Goal: Find contact information: Find contact information

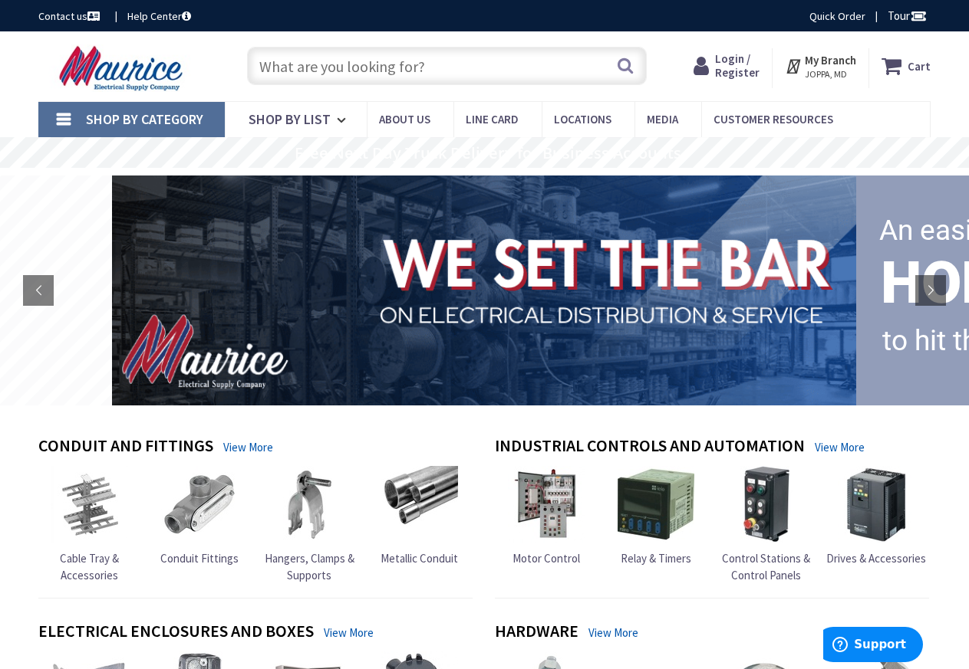
click at [71, 18] on link "Contact us" at bounding box center [70, 15] width 64 height 15
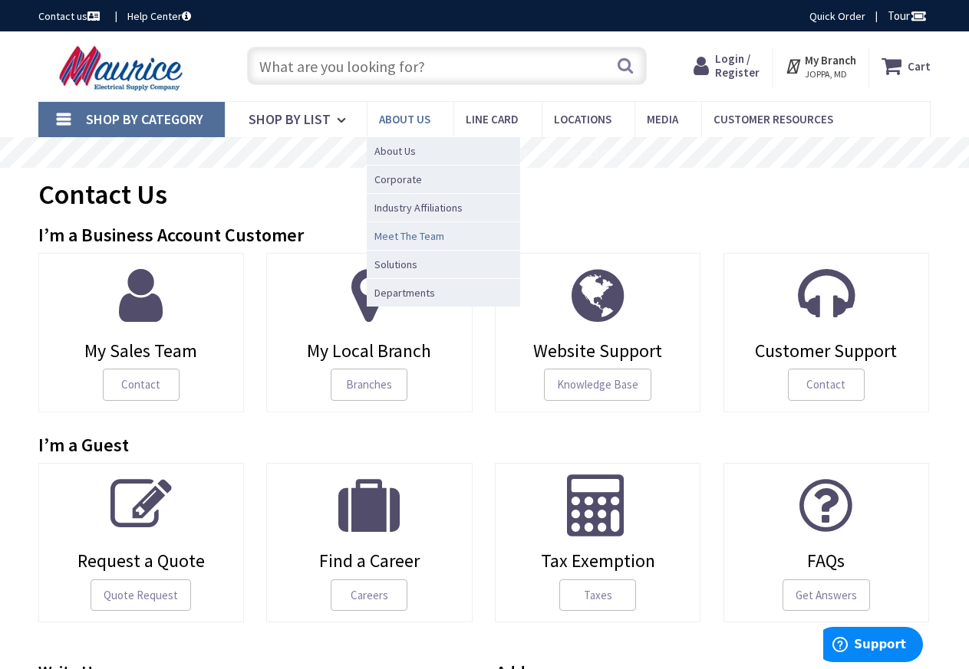
click at [414, 235] on span "Meet The Team" at bounding box center [409, 236] width 70 height 15
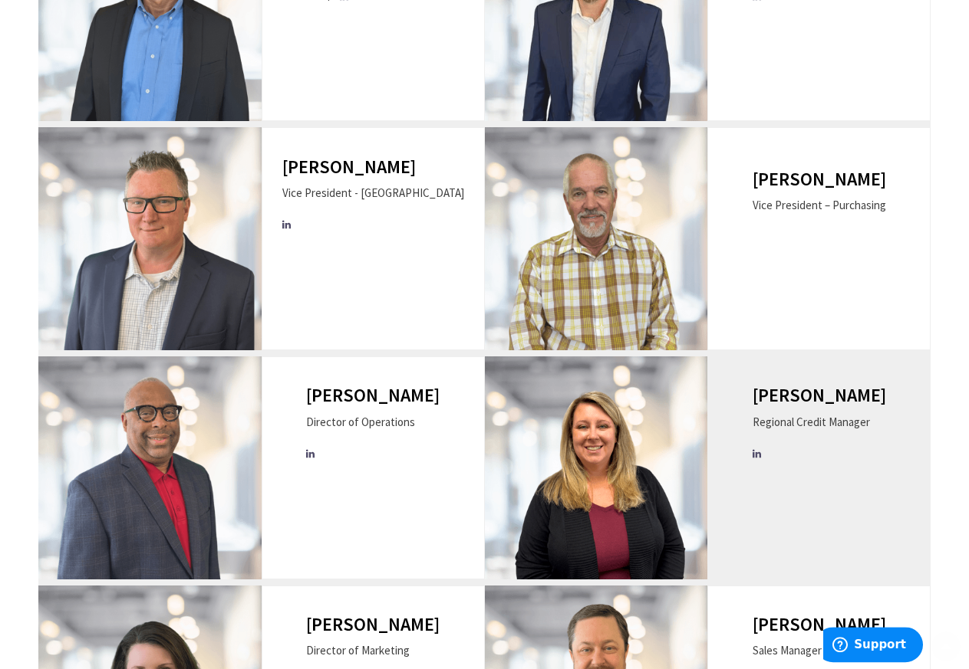
scroll to position [469, 0]
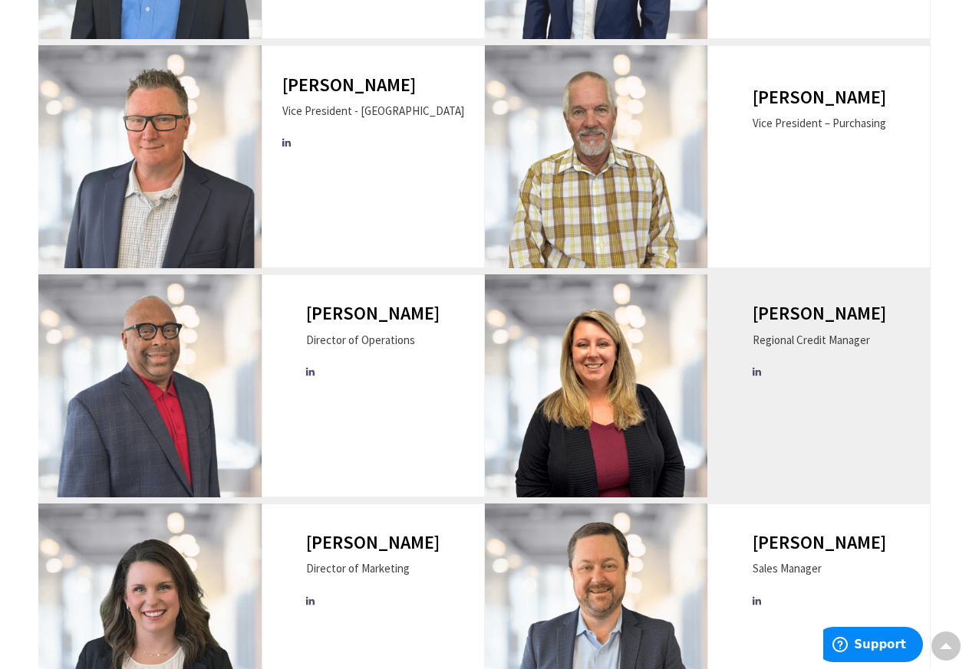
click at [834, 312] on h3 "Jessica Callahan" at bounding box center [818, 314] width 133 height 20
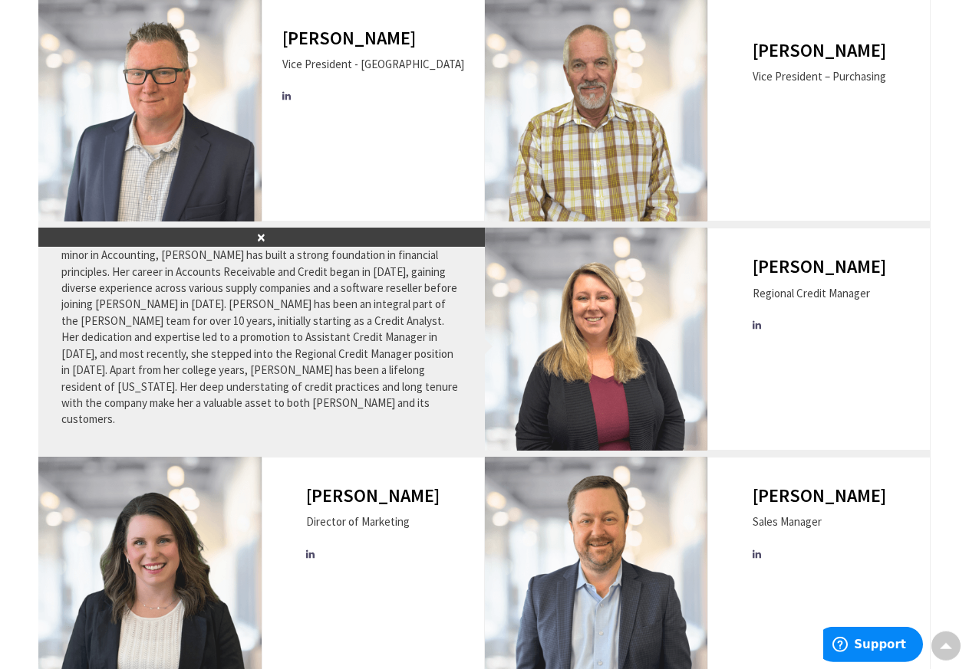
scroll to position [548, 0]
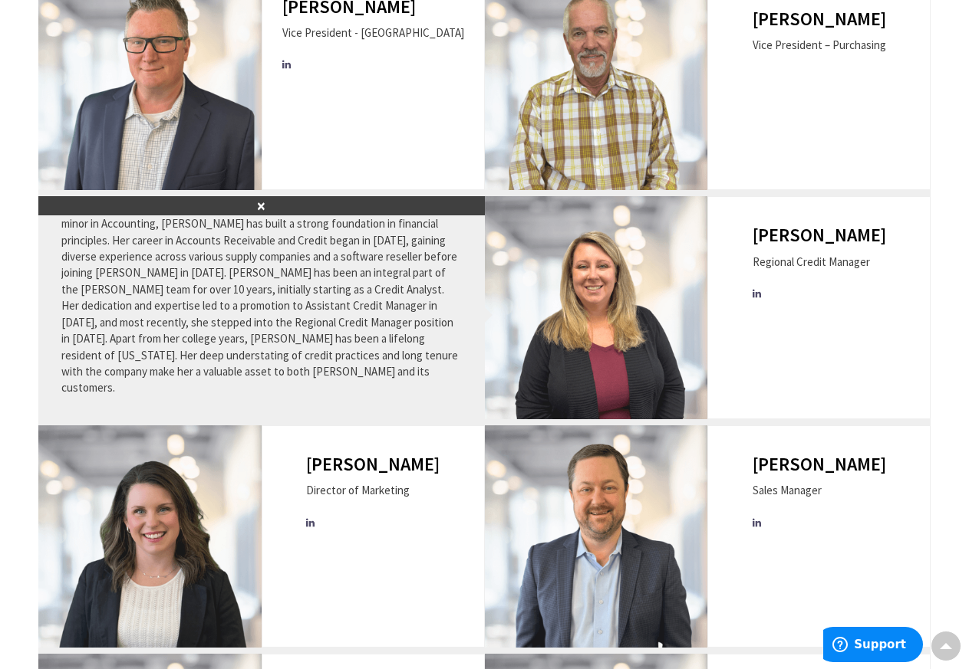
click at [944, 241] on main "Team Jim Facciolo President ×" at bounding box center [484, 406] width 969 height 1462
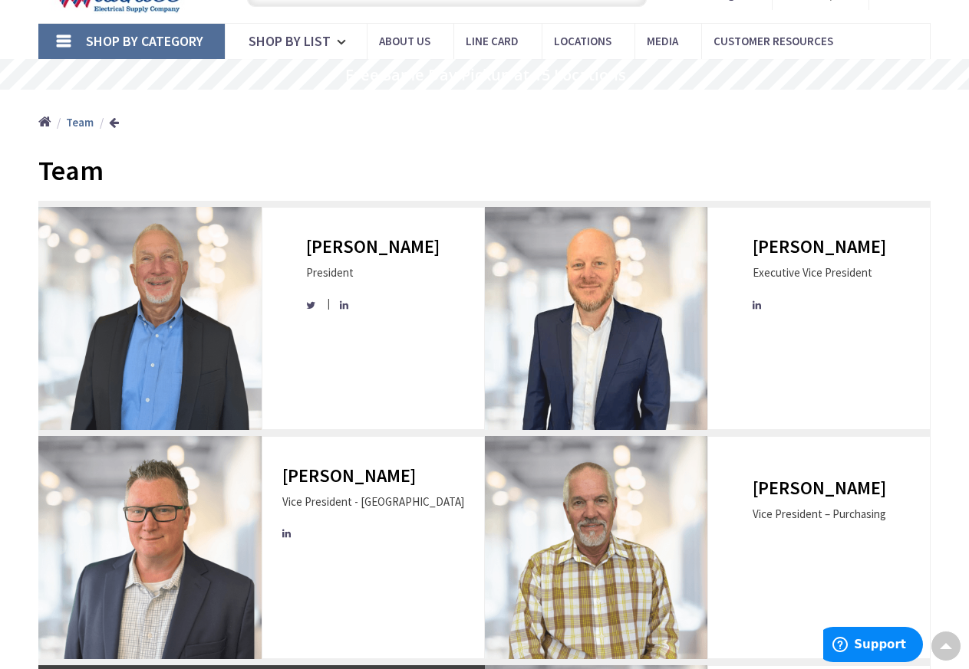
scroll to position [0, 0]
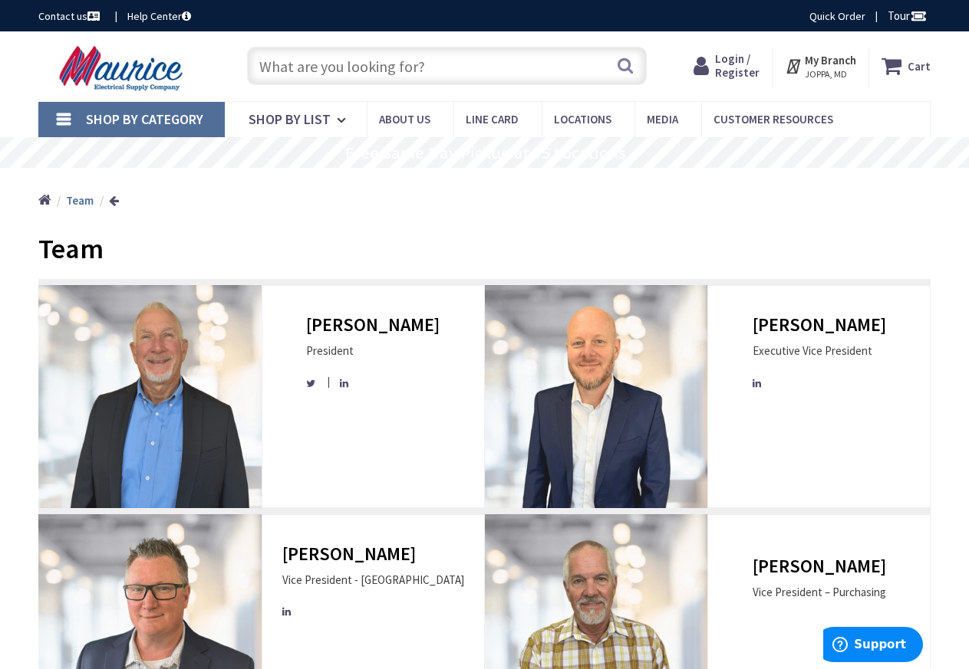
click at [80, 8] on li "Contact us" at bounding box center [78, 16] width 87 height 16
click at [79, 14] on link "Contact us" at bounding box center [70, 15] width 64 height 15
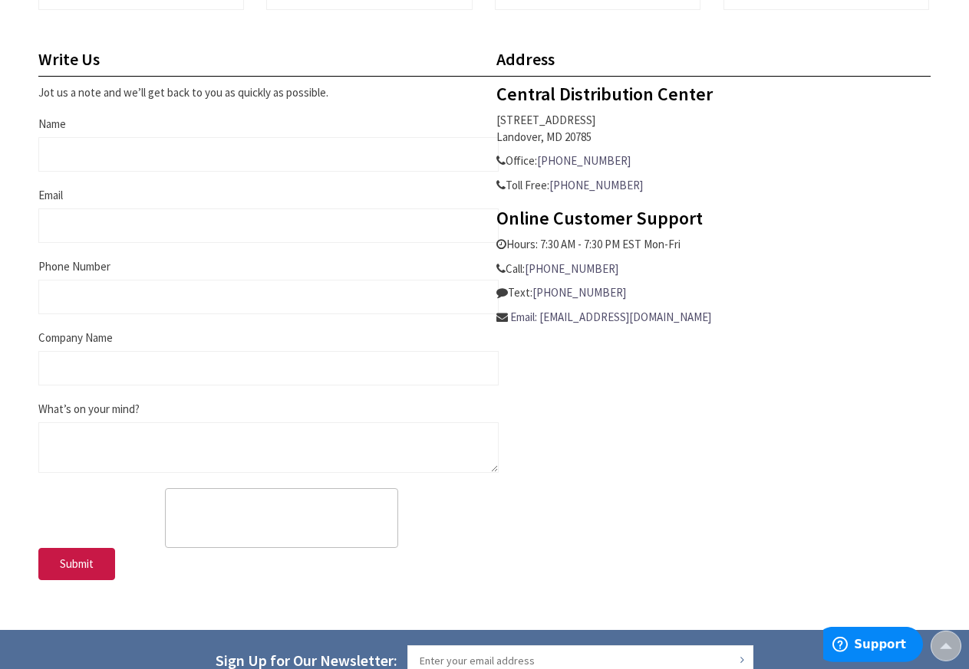
scroll to position [626, 0]
